Goal: Navigation & Orientation: Find specific page/section

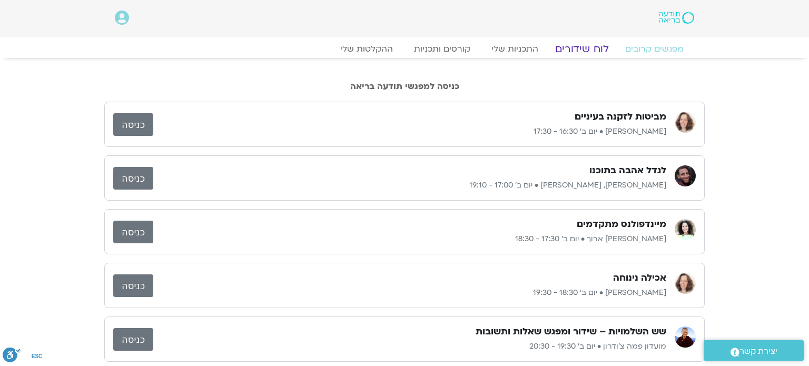
click at [581, 51] on link "לוח שידורים" at bounding box center [582, 49] width 79 height 13
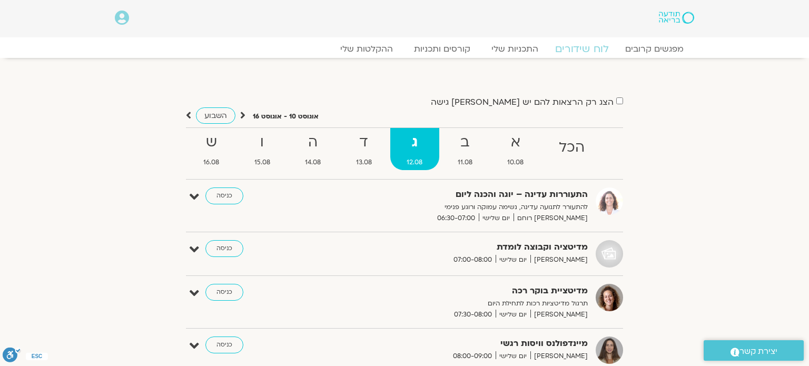
click at [581, 51] on link "לוח שידורים" at bounding box center [582, 49] width 79 height 13
click at [466, 142] on strong "ב" at bounding box center [465, 143] width 48 height 24
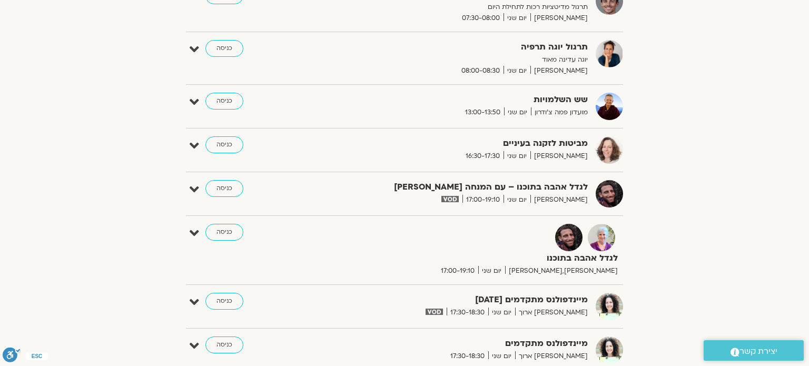
scroll to position [232, 0]
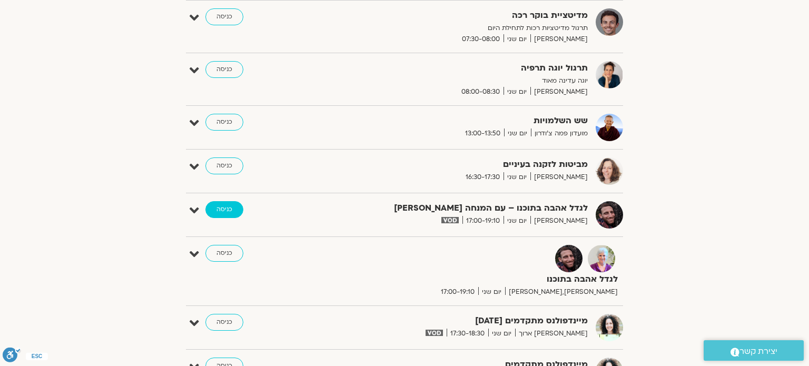
click at [227, 209] on link "כניסה" at bounding box center [224, 209] width 38 height 17
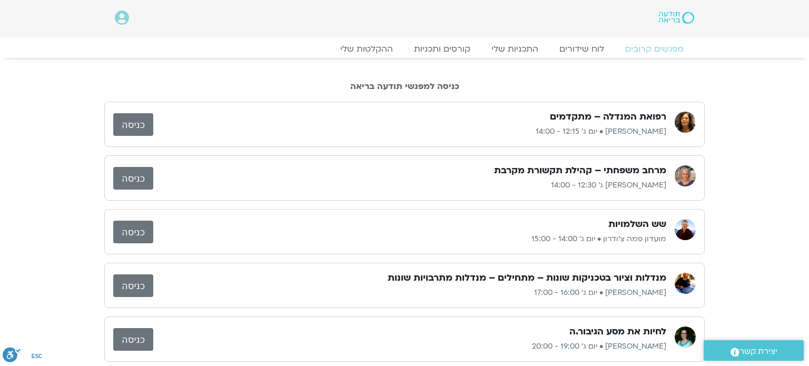
click at [301, 293] on p "איתן קדמי • יום ג׳ 16:00 - 17:00" at bounding box center [409, 293] width 513 height 13
click at [592, 53] on link "לוח שידורים" at bounding box center [582, 49] width 79 height 13
